Goal: Information Seeking & Learning: Learn about a topic

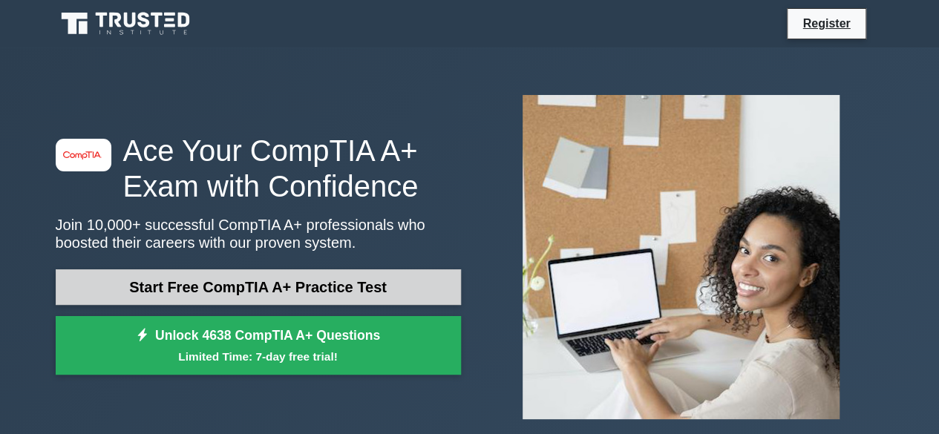
click at [299, 292] on link "Start Free CompTIA A+ Practice Test" at bounding box center [258, 287] width 405 height 36
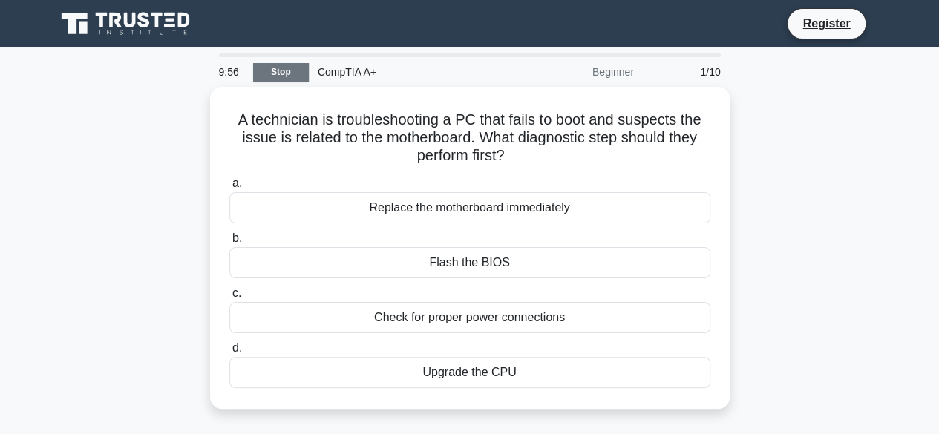
click at [281, 68] on link "Stop" at bounding box center [281, 72] width 56 height 19
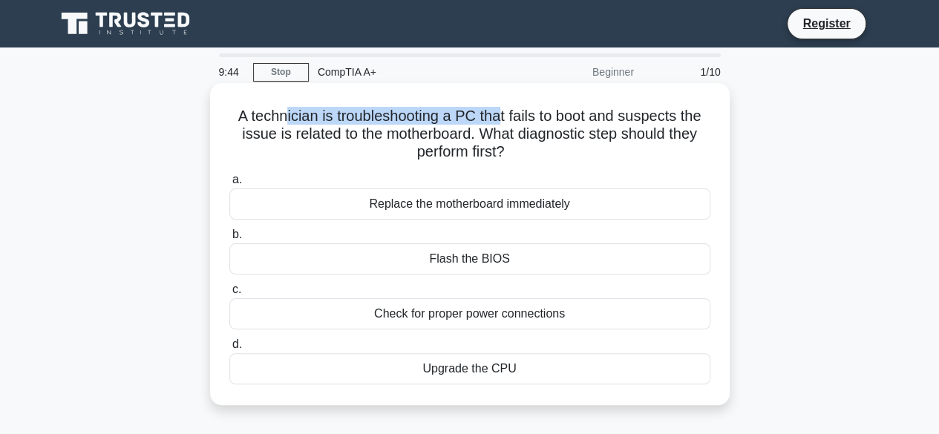
drag, startPoint x: 281, startPoint y: 114, endPoint x: 501, endPoint y: 121, distance: 219.7
click at [501, 121] on h5 "A technician is troubleshooting a PC that fails to boot and suspects the issue …" at bounding box center [470, 134] width 484 height 55
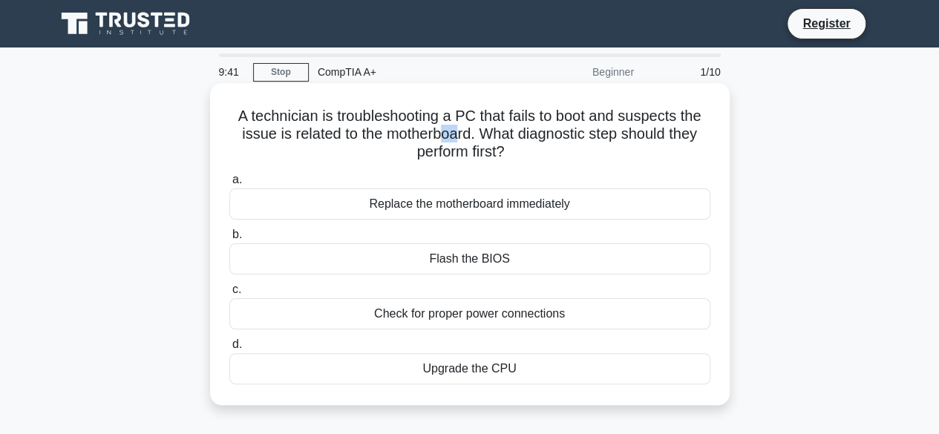
drag, startPoint x: 444, startPoint y: 129, endPoint x: 453, endPoint y: 130, distance: 8.9
click at [453, 130] on h5 "A technician is troubleshooting a PC that fails to boot and suspects the issue …" at bounding box center [470, 134] width 484 height 55
drag, startPoint x: 628, startPoint y: 141, endPoint x: 640, endPoint y: 145, distance: 12.4
click at [640, 145] on h5 "A technician is troubleshooting a PC that fails to boot and suspects the issue …" at bounding box center [470, 134] width 484 height 55
drag, startPoint x: 462, startPoint y: 207, endPoint x: 533, endPoint y: 202, distance: 70.7
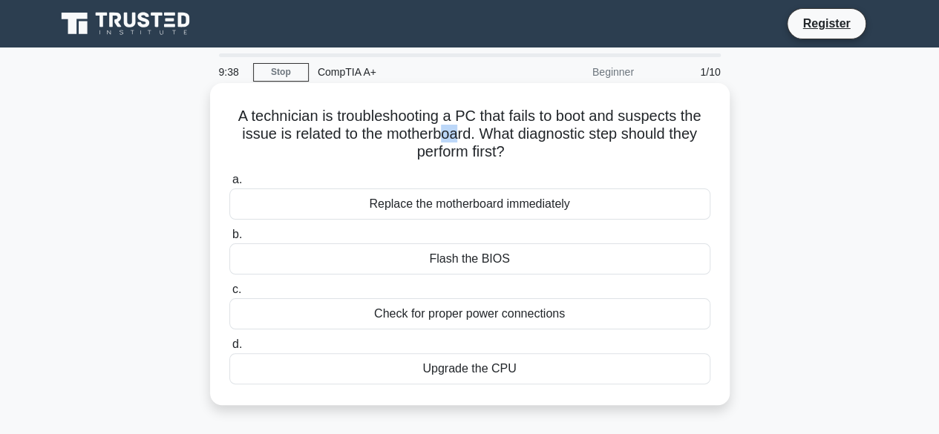
click at [533, 202] on div "Replace the motherboard immediately" at bounding box center [469, 203] width 481 height 31
drag, startPoint x: 450, startPoint y: 249, endPoint x: 510, endPoint y: 260, distance: 61.7
click at [510, 260] on div "Flash the BIOS" at bounding box center [469, 258] width 481 height 31
click at [469, 325] on div "Check for proper power connections" at bounding box center [469, 313] width 481 height 31
click at [229, 295] on input "c. Check for proper power connections" at bounding box center [229, 290] width 0 height 10
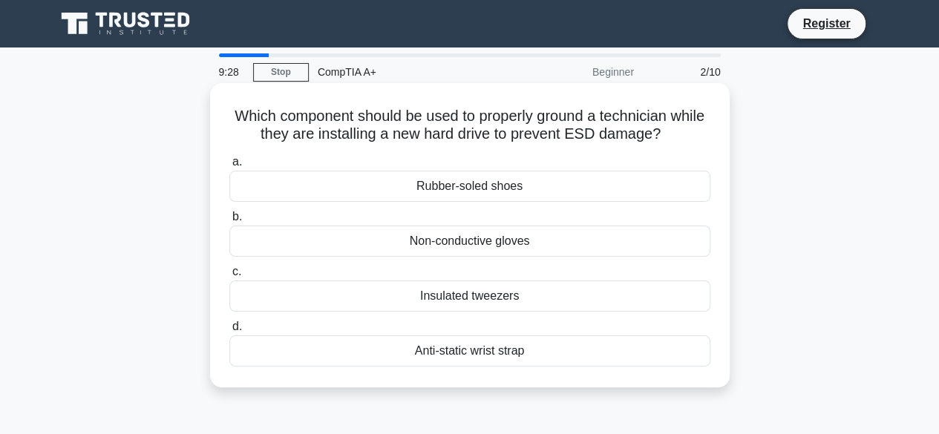
click at [253, 118] on h5 "Which component should be used to properly ground a technician while they are i…" at bounding box center [470, 125] width 484 height 37
drag, startPoint x: 253, startPoint y: 118, endPoint x: 546, endPoint y: 347, distance: 371.7
click at [546, 347] on div "Which component should be used to properly ground a technician while they are i…" at bounding box center [470, 235] width 508 height 292
copy div "Which component should be used to properly ground a technician while they are i…"
click at [417, 100] on div "Which component should be used to properly ground a technician while they are i…" at bounding box center [470, 235] width 508 height 292
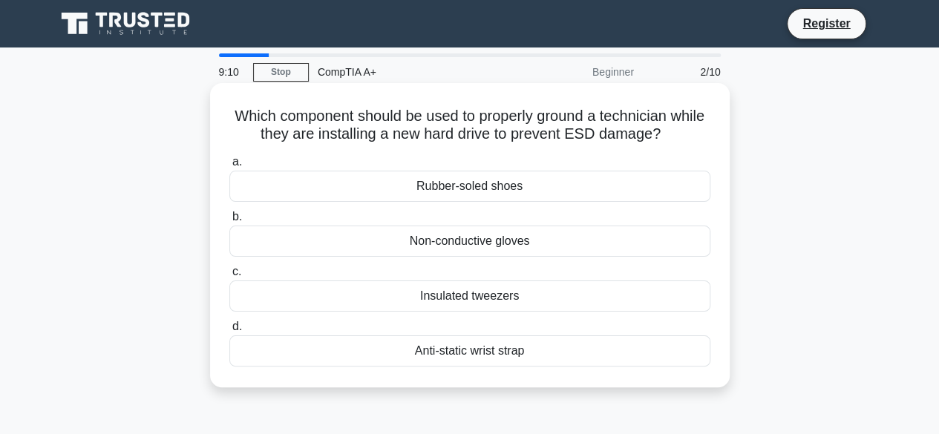
drag, startPoint x: 366, startPoint y: 137, endPoint x: 685, endPoint y: 140, distance: 319.1
click at [685, 140] on h5 "Which component should be used to properly ground a technician while they are i…" at bounding box center [470, 125] width 484 height 37
click at [678, 140] on icon ".spinner_0XTQ{transform-origin:center;animation:spinner_y6GP .75s linear infini…" at bounding box center [669, 135] width 18 height 18
drag, startPoint x: 464, startPoint y: 116, endPoint x: 675, endPoint y: 122, distance: 210.8
click at [675, 122] on h5 "Which component should be used to properly ground a technician while they are i…" at bounding box center [470, 125] width 484 height 37
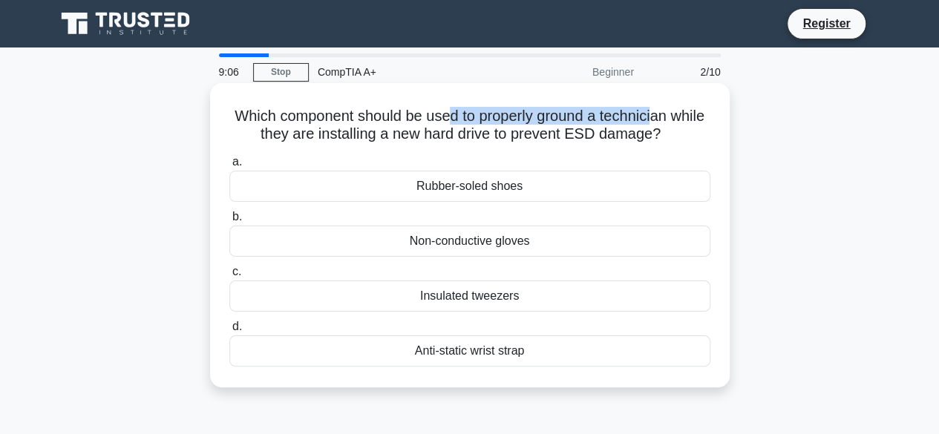
click at [675, 122] on h5 "Which component should be used to properly ground a technician while they are i…" at bounding box center [470, 125] width 484 height 37
drag, startPoint x: 438, startPoint y: 189, endPoint x: 536, endPoint y: 195, distance: 98.9
click at [536, 195] on div "Rubber-soled shoes" at bounding box center [469, 186] width 481 height 31
click at [229, 167] on input "a. Rubber-soled shoes" at bounding box center [229, 162] width 0 height 10
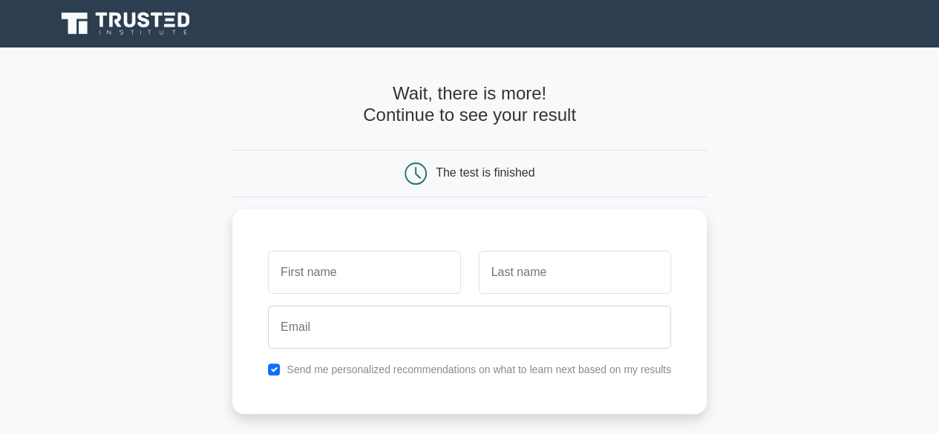
drag, startPoint x: 462, startPoint y: 102, endPoint x: 511, endPoint y: 122, distance: 53.6
click at [511, 122] on h4 "Wait, there is more! Continue to see your result" at bounding box center [469, 104] width 474 height 43
